Goal: Obtain resource: Download file/media

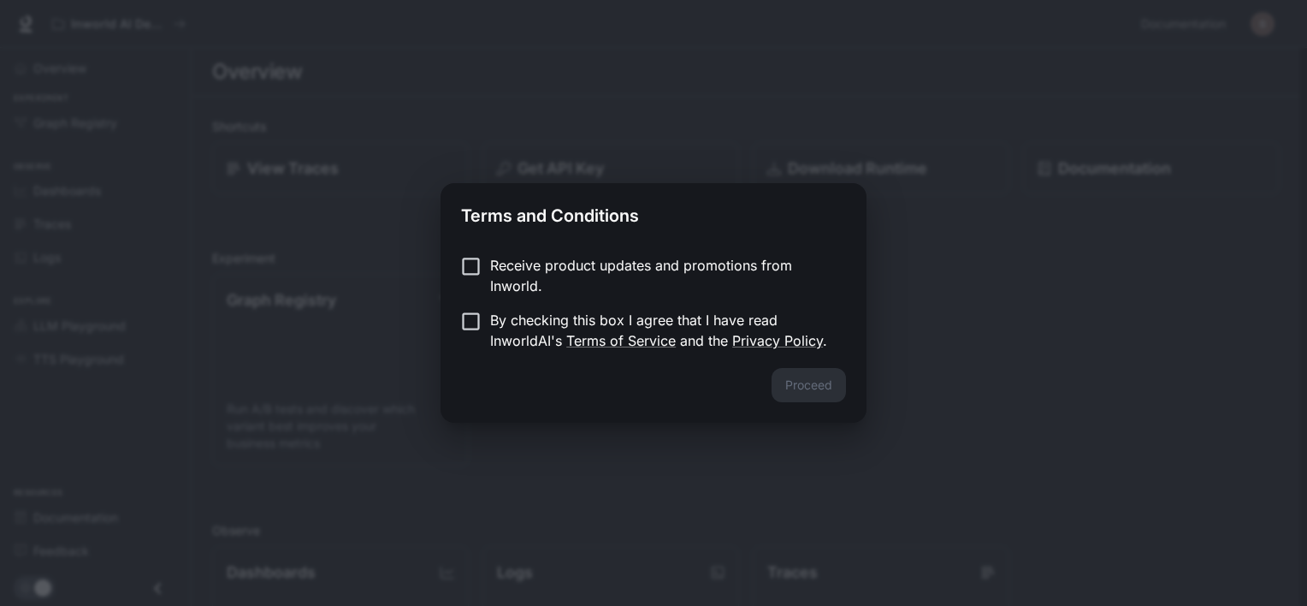
click at [599, 263] on p "Receive product updates and promotions from Inworld." at bounding box center [661, 275] width 342 height 41
click at [810, 390] on button "Proceed" at bounding box center [808, 385] width 74 height 34
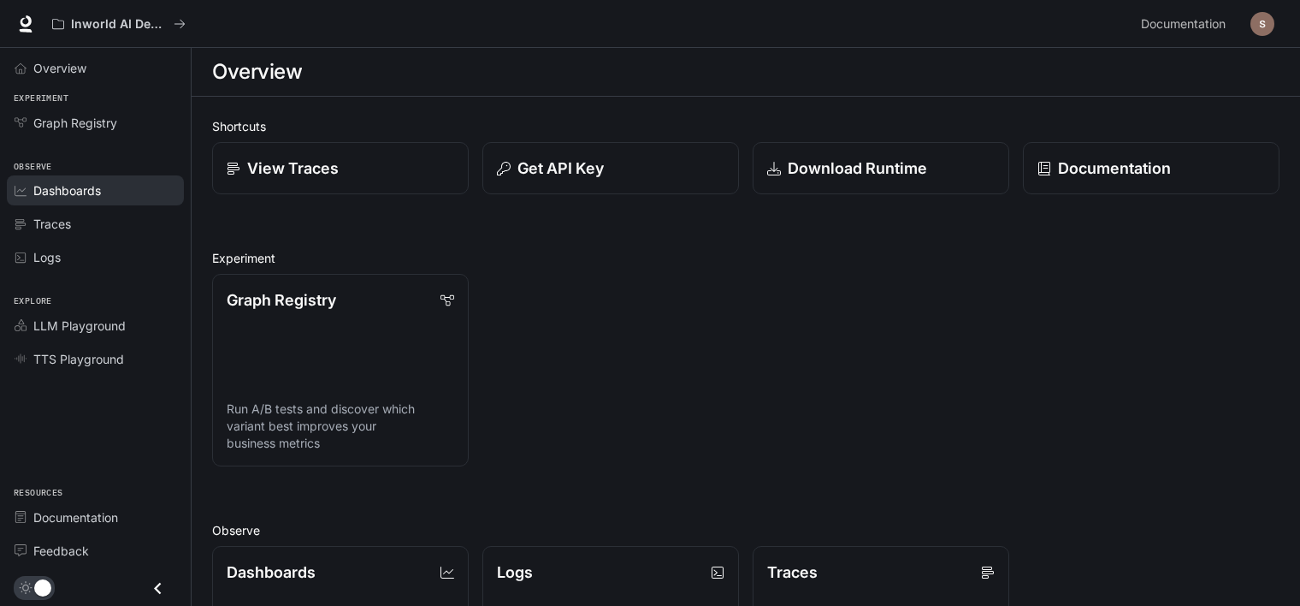
click at [68, 181] on span "Dashboards" at bounding box center [67, 190] width 68 height 18
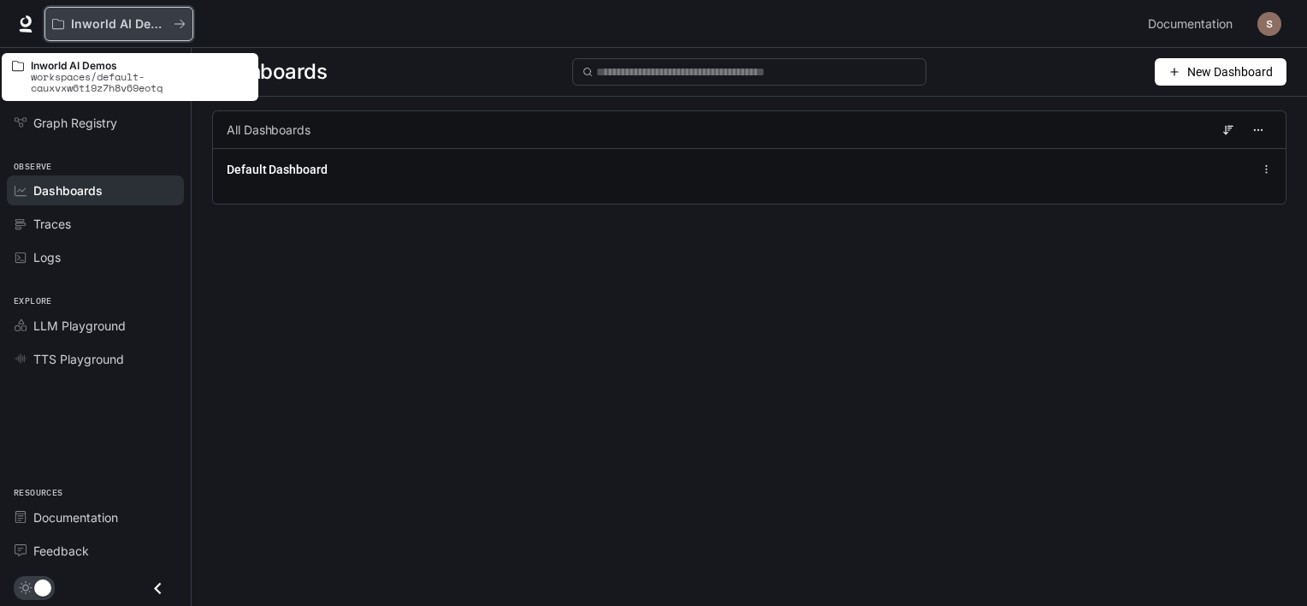
click at [116, 31] on button "Inworld AI Demos" at bounding box center [118, 24] width 149 height 34
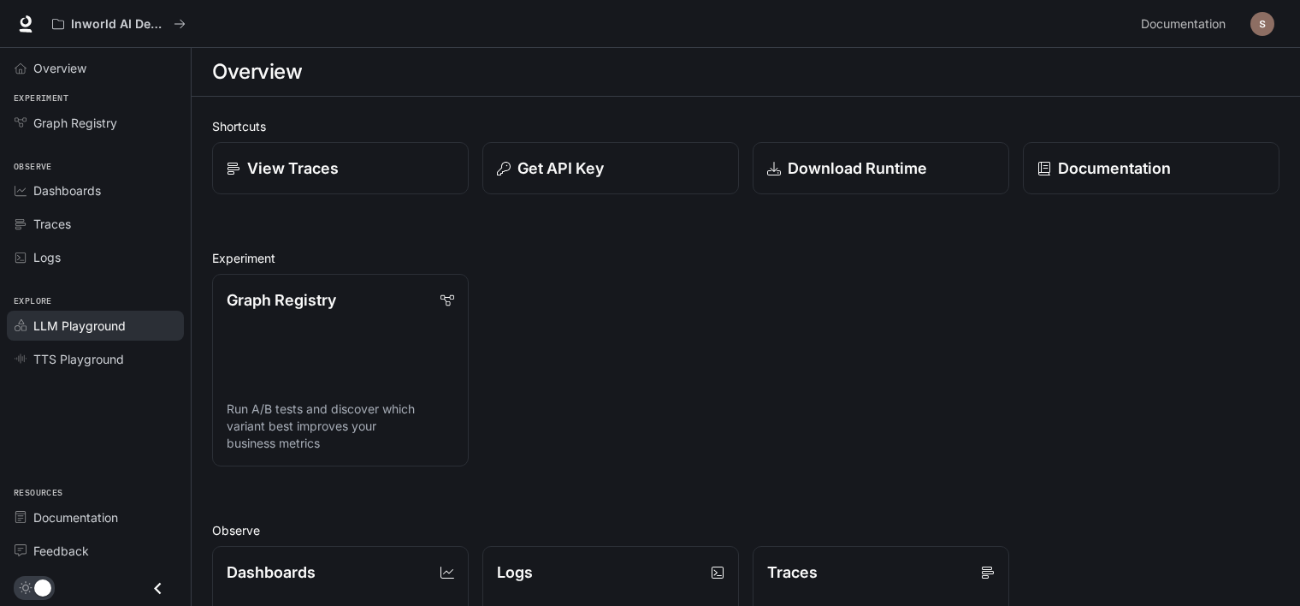
scroll to position [285, 0]
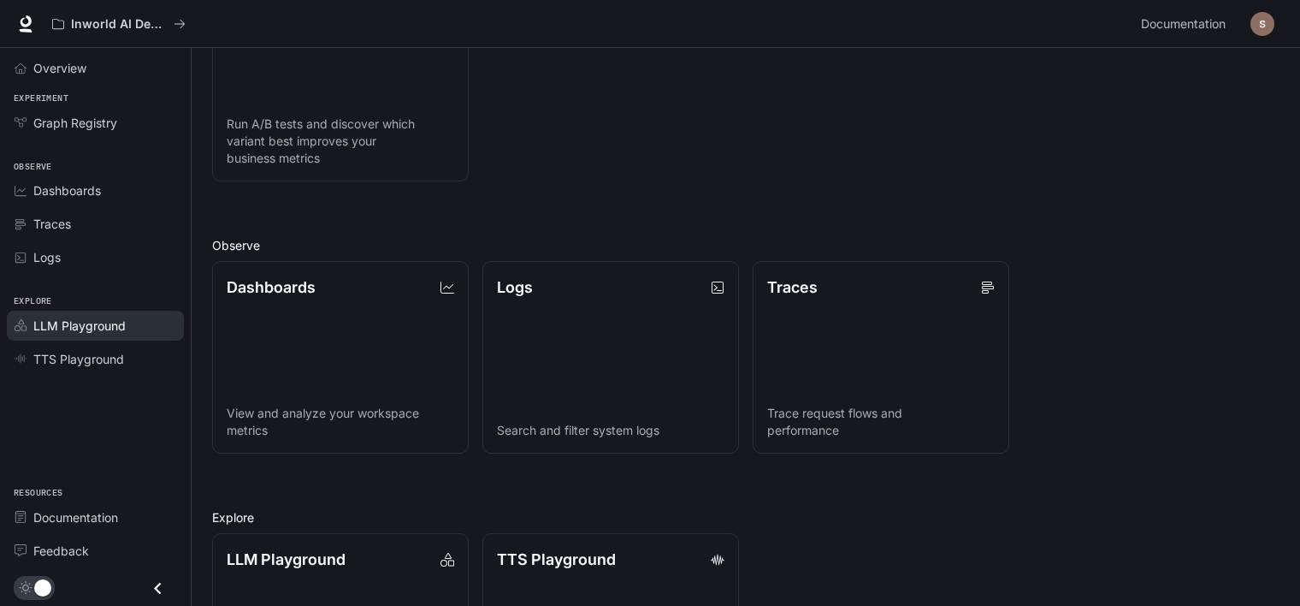
click at [109, 332] on link "LLM Playground" at bounding box center [95, 325] width 177 height 30
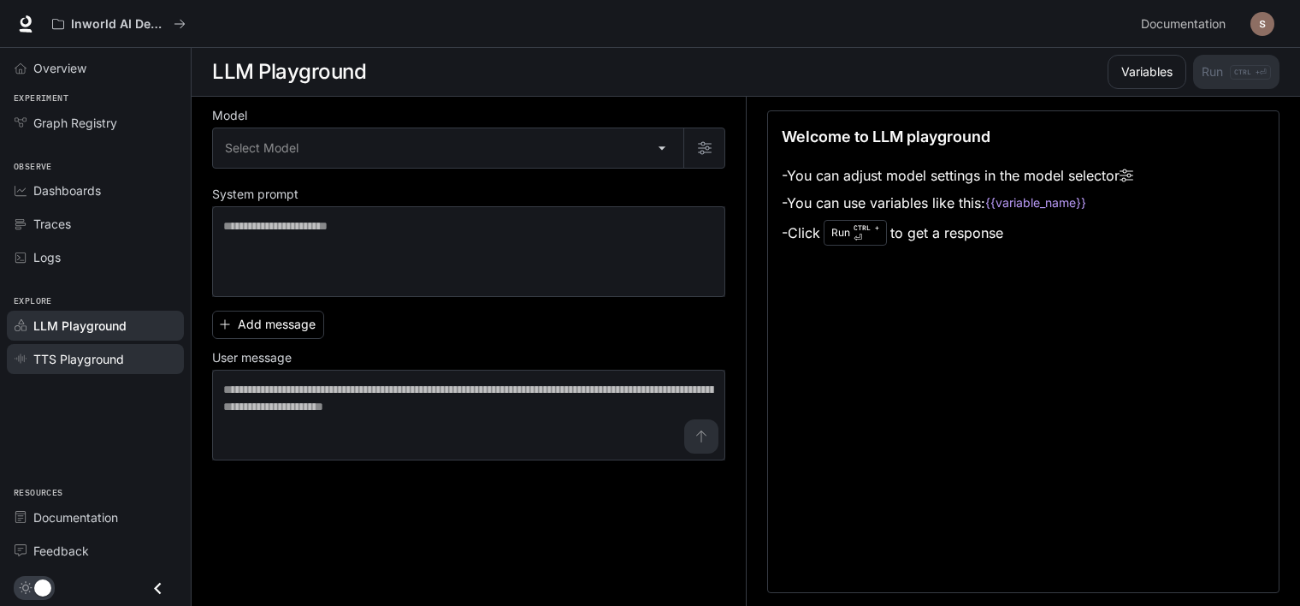
click at [97, 352] on span "TTS Playground" at bounding box center [78, 359] width 91 height 18
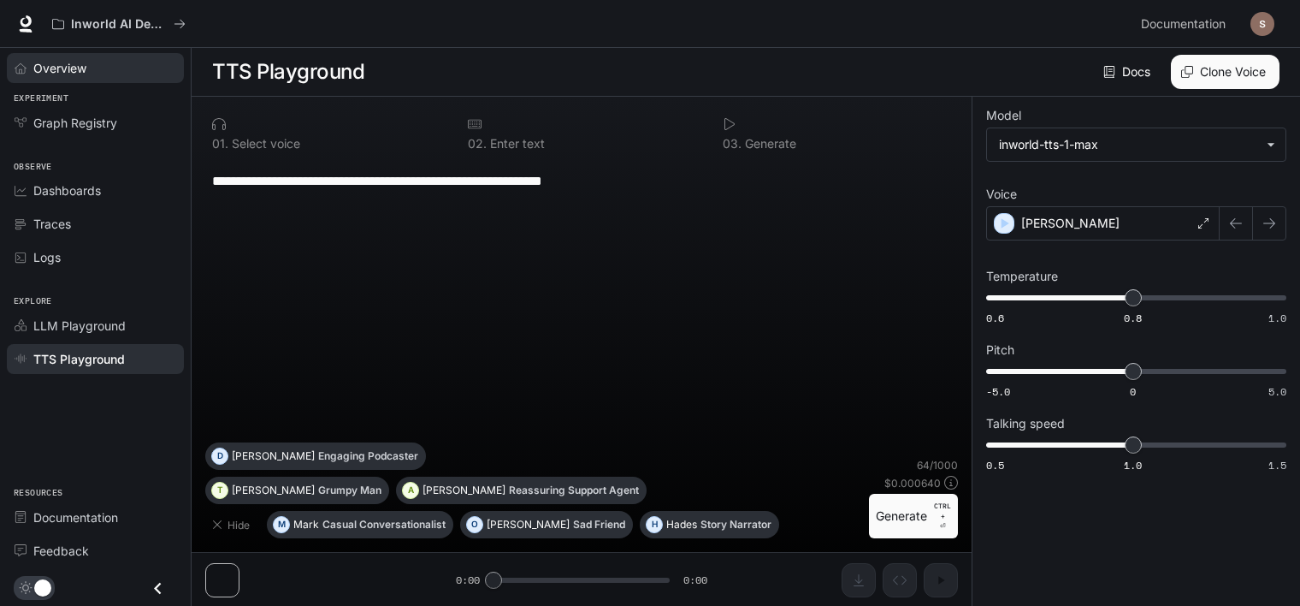
click at [70, 64] on span "Overview" at bounding box center [59, 68] width 53 height 18
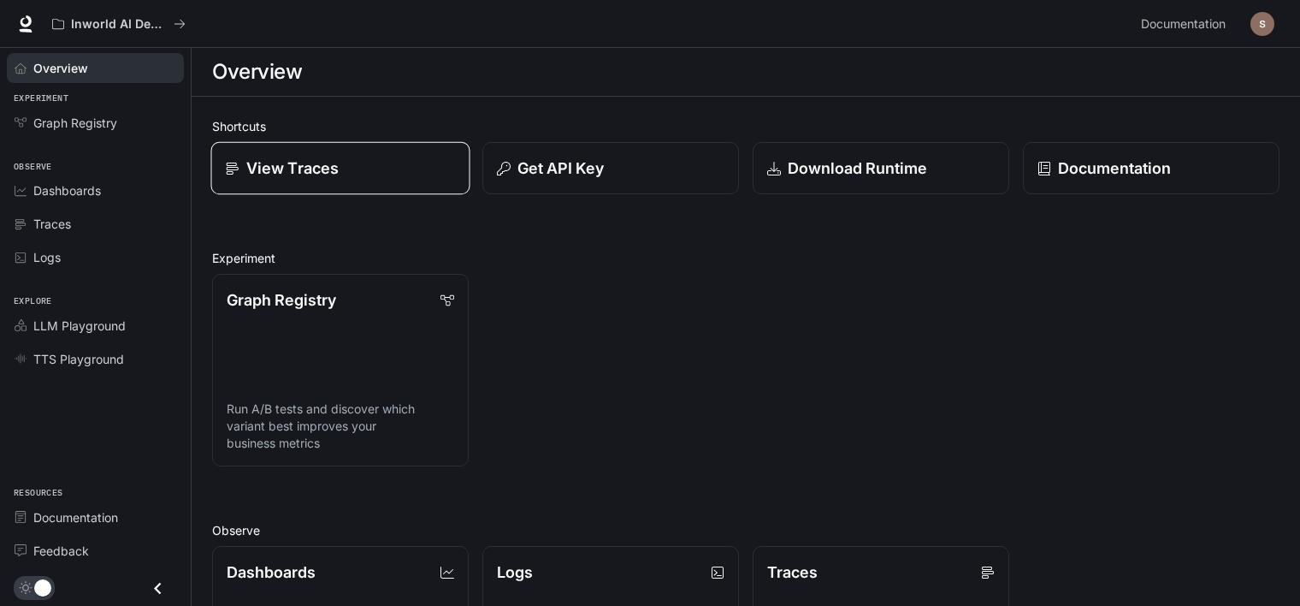
click at [381, 171] on div "View Traces" at bounding box center [341, 168] width 230 height 23
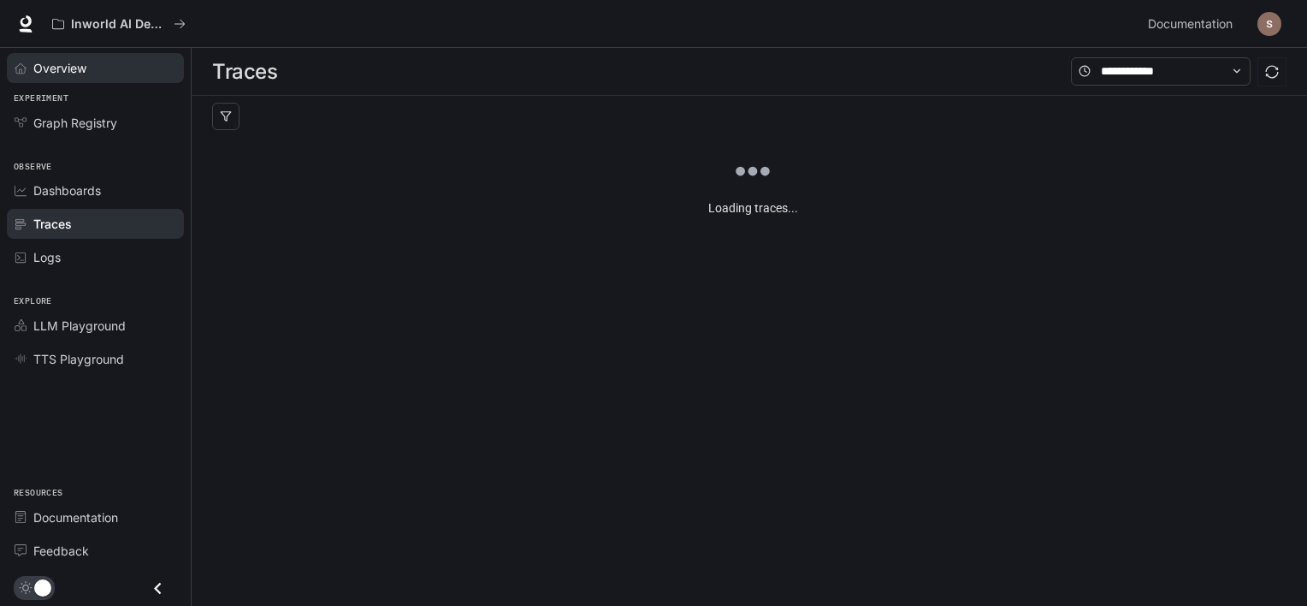
click at [41, 68] on span "Overview" at bounding box center [59, 68] width 53 height 18
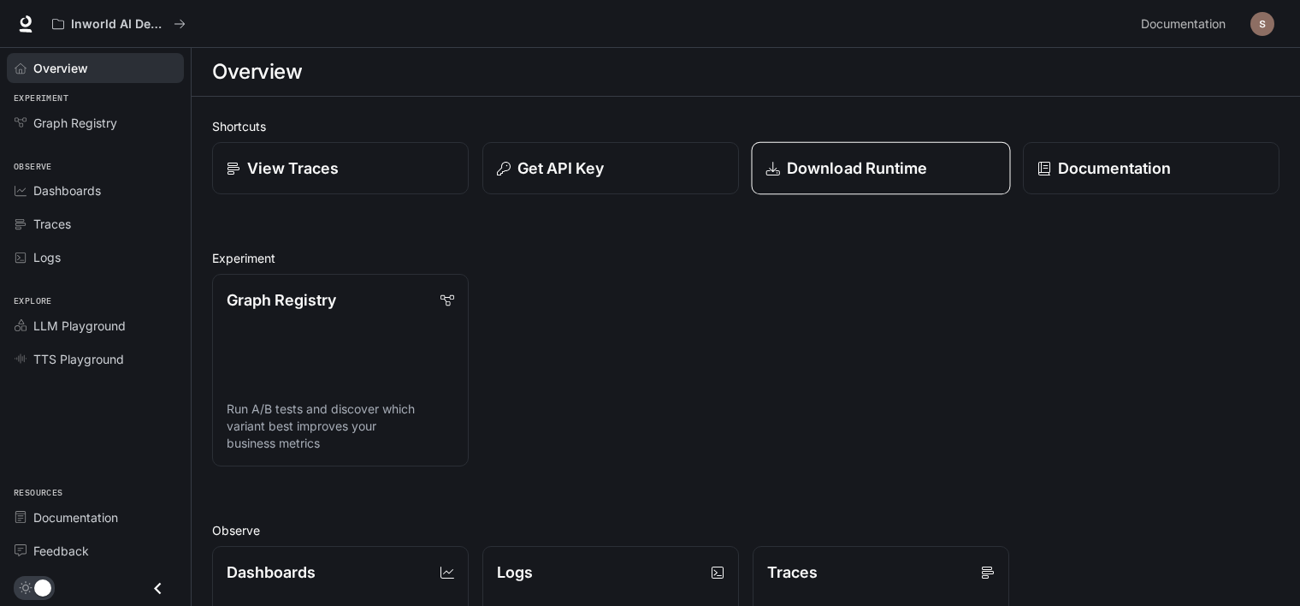
click at [818, 162] on p "Download Runtime" at bounding box center [857, 168] width 141 height 23
